Goal: Information Seeking & Learning: Learn about a topic

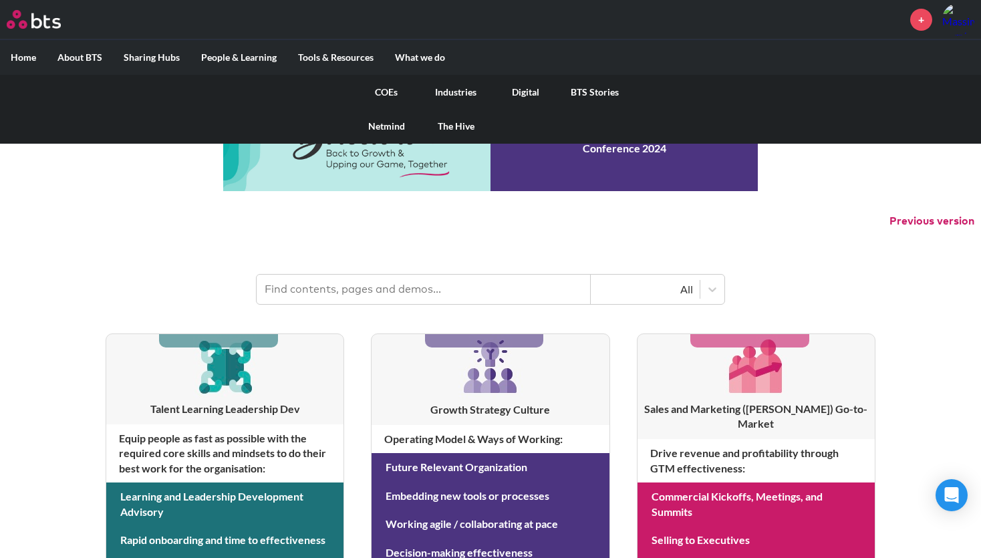
click at [391, 89] on link "COEs" at bounding box center [385, 92] width 69 height 35
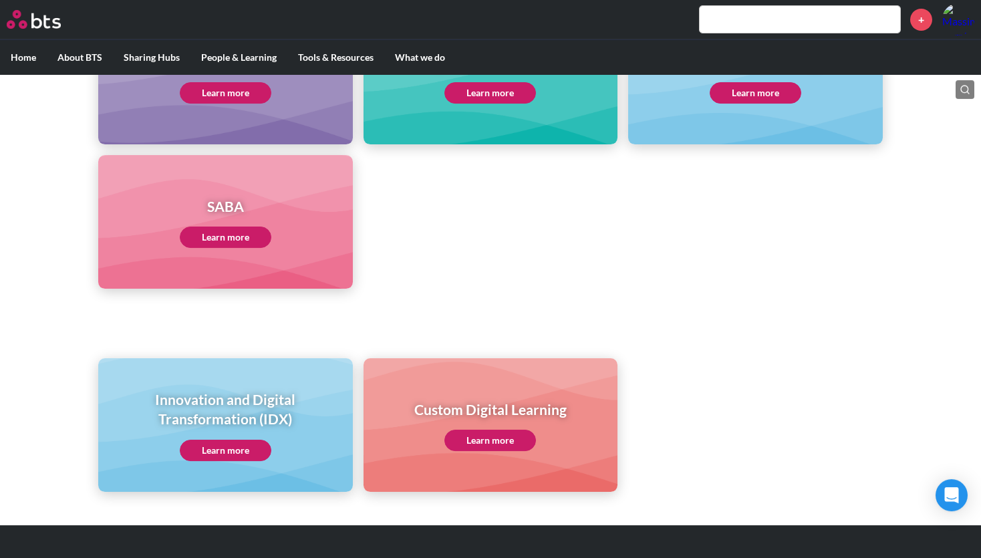
scroll to position [668, 0]
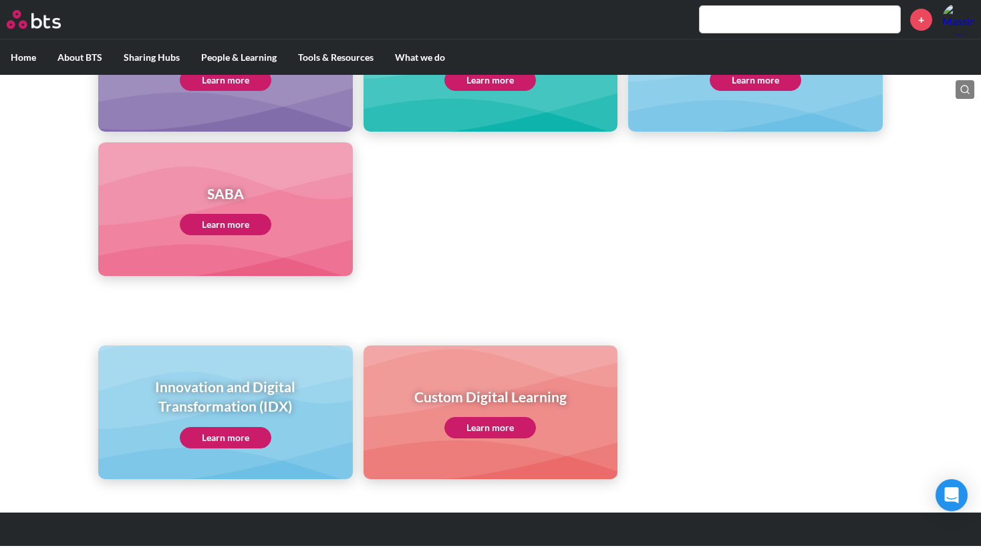
click at [216, 430] on link "Learn more" at bounding box center [226, 437] width 92 height 21
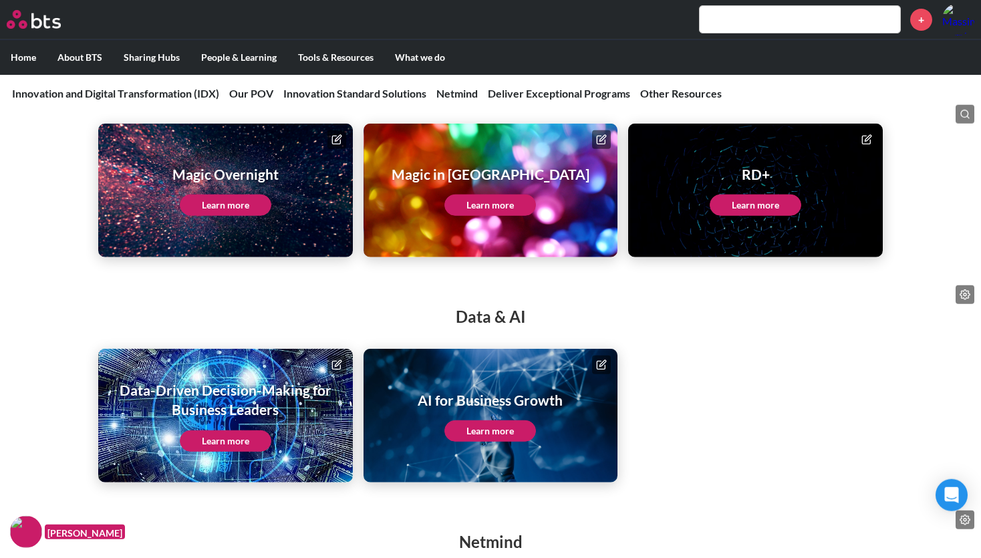
scroll to position [2478, 0]
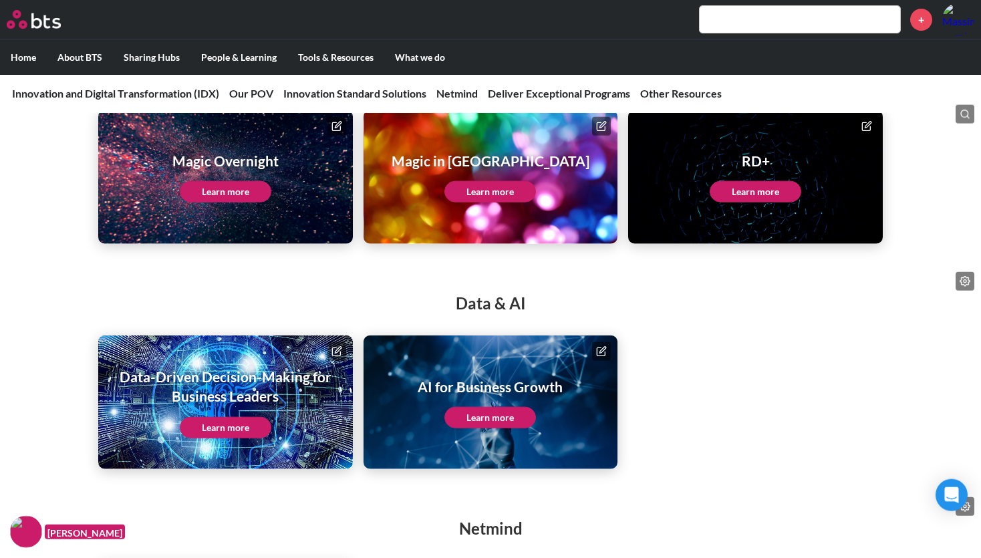
click at [207, 426] on link "Learn more" at bounding box center [226, 427] width 92 height 21
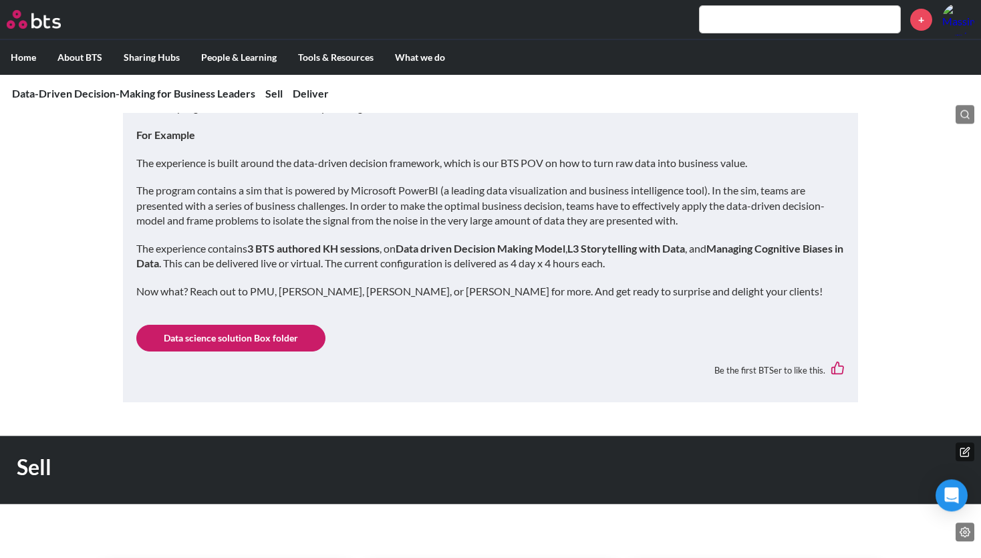
scroll to position [408, 0]
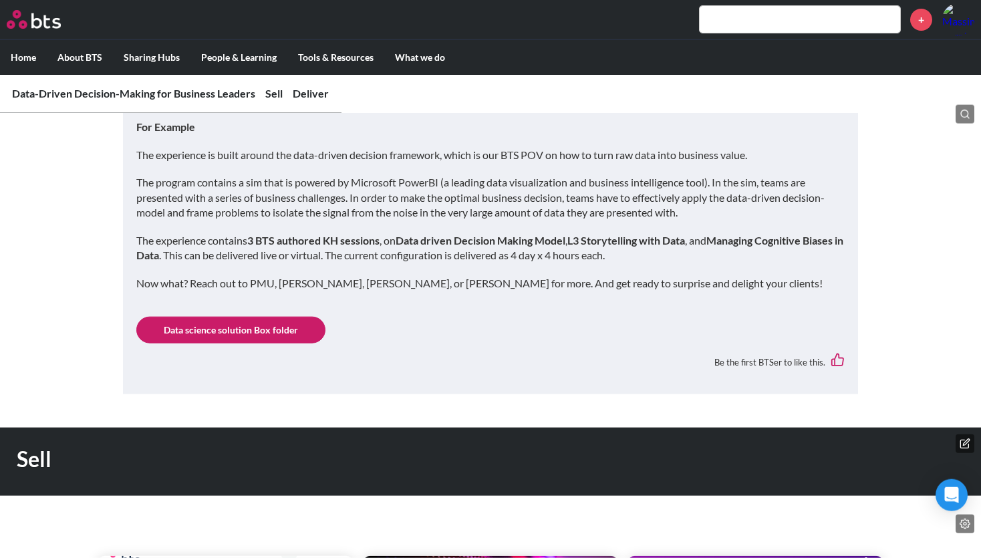
click at [287, 335] on link "Data science solution Box folder" at bounding box center [230, 330] width 189 height 27
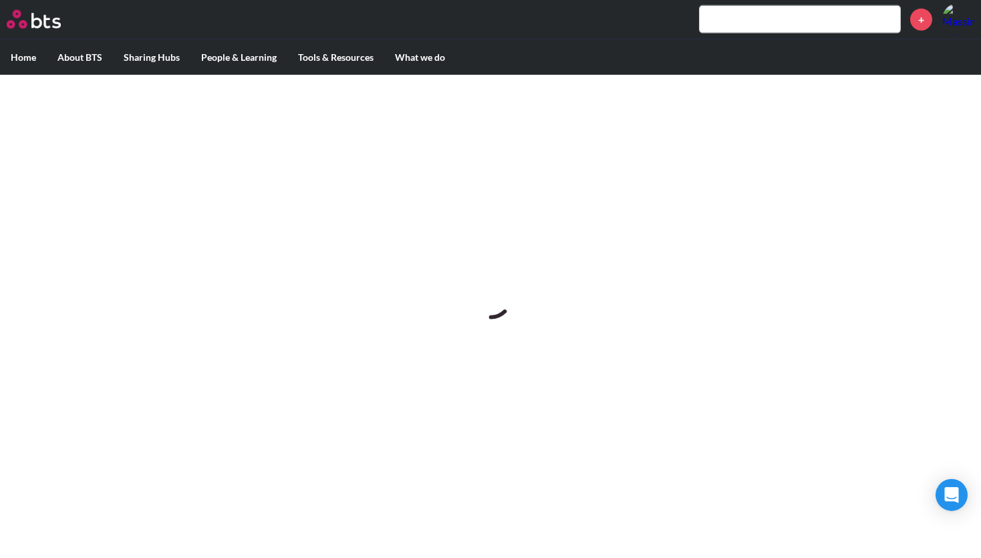
scroll to position [0, 0]
